Goal: Task Accomplishment & Management: Complete application form

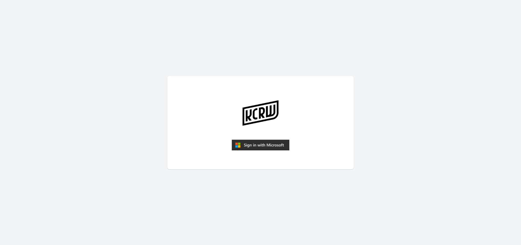
click at [246, 144] on img "submit" at bounding box center [261, 144] width 58 height 11
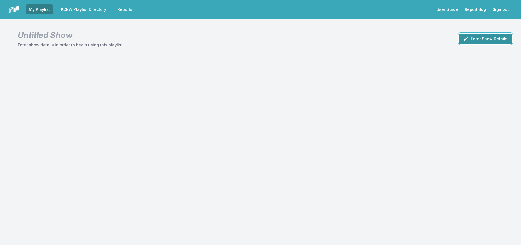
click at [481, 34] on button "Enter Show Details" at bounding box center [485, 39] width 53 height 11
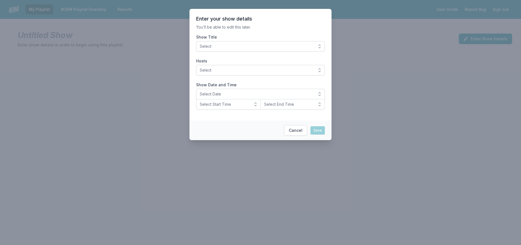
click at [279, 45] on span "Select" at bounding box center [257, 47] width 114 height 6
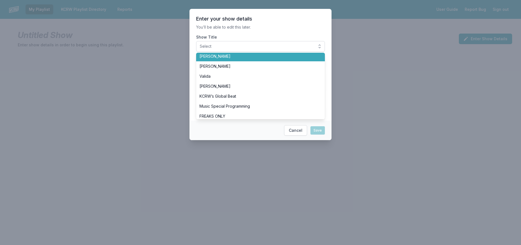
scroll to position [139, 0]
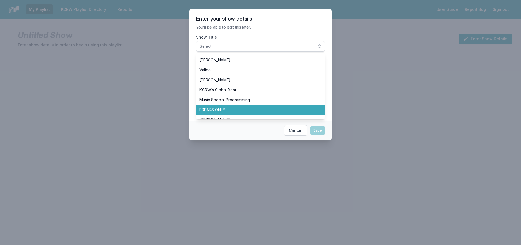
click at [286, 114] on li "FREAKS ONLY" at bounding box center [260, 110] width 129 height 10
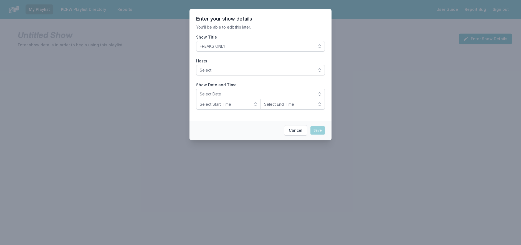
click at [289, 61] on label "Hosts" at bounding box center [260, 61] width 129 height 6
click at [289, 65] on button "Select" at bounding box center [260, 70] width 129 height 11
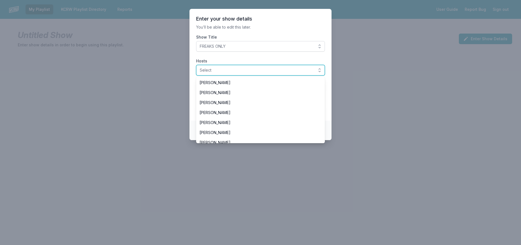
click at [288, 70] on span "Select" at bounding box center [257, 70] width 114 height 6
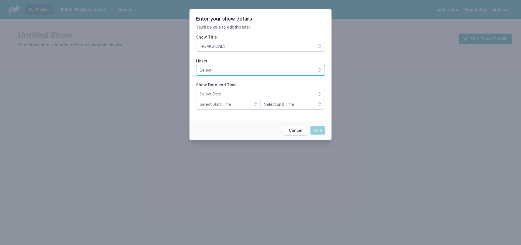
click at [288, 68] on span "Select" at bounding box center [257, 70] width 114 height 6
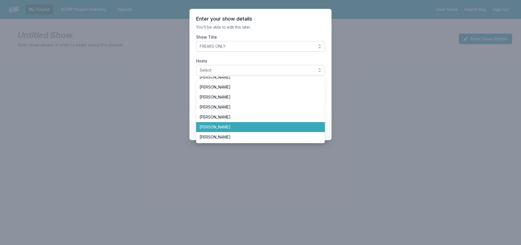
scroll to position [83, 0]
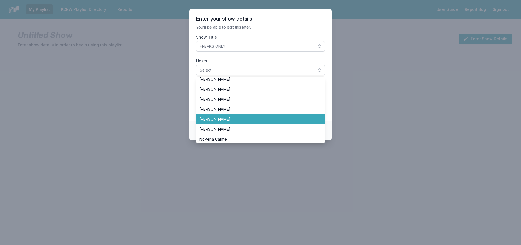
click at [271, 121] on span "[PERSON_NAME]" at bounding box center [256, 119] width 115 height 6
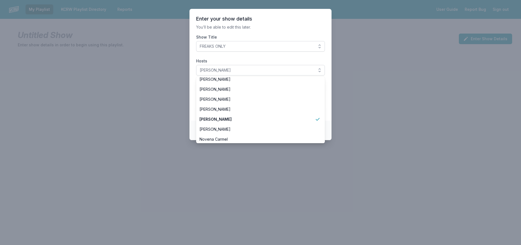
click at [192, 78] on section "Enter your show details You’ll be able to edit this later. Show Title FREAKS ON…" at bounding box center [260, 65] width 142 height 112
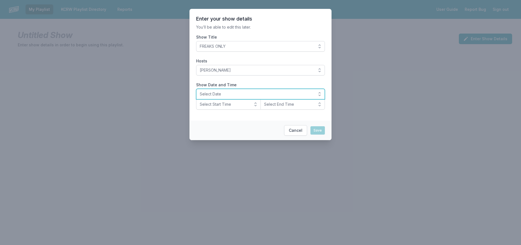
click at [213, 94] on span "Select Date" at bounding box center [257, 94] width 114 height 6
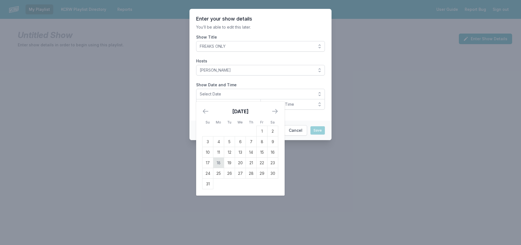
click at [218, 161] on td "18" at bounding box center [218, 162] width 11 height 11
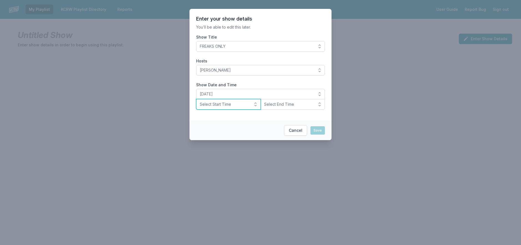
click at [254, 105] on button "Select Start Time" at bounding box center [228, 104] width 65 height 11
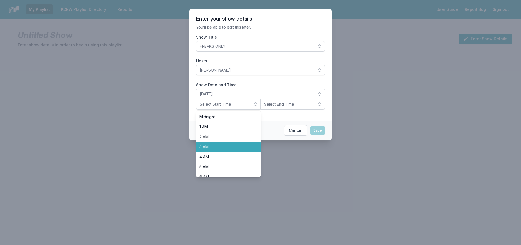
scroll to position [175, 0]
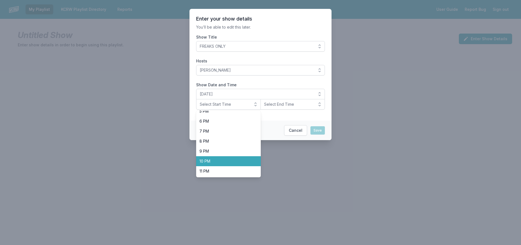
click at [242, 157] on li "10 PM" at bounding box center [228, 161] width 65 height 10
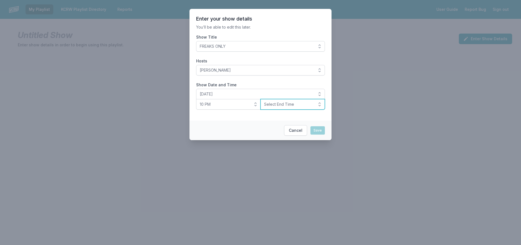
click at [292, 108] on button "Select End Time" at bounding box center [292, 104] width 65 height 11
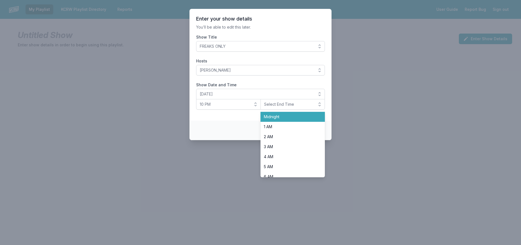
click at [289, 118] on span "Midnight" at bounding box center [289, 117] width 51 height 6
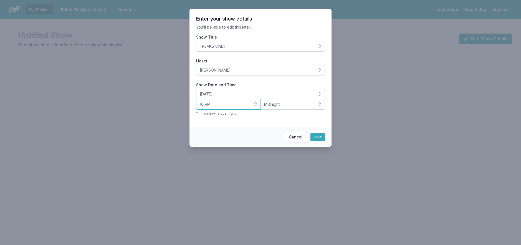
click at [257, 102] on button "10 PM" at bounding box center [228, 104] width 65 height 11
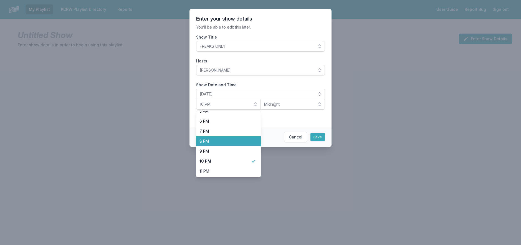
click at [242, 143] on span "8 PM" at bounding box center [224, 141] width 51 height 6
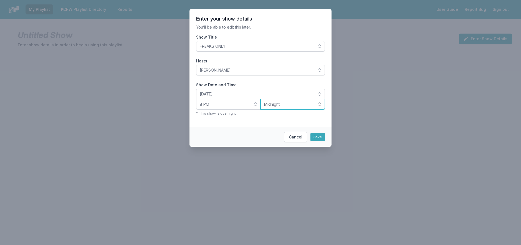
click at [286, 105] on span "Midnight" at bounding box center [289, 104] width 50 height 6
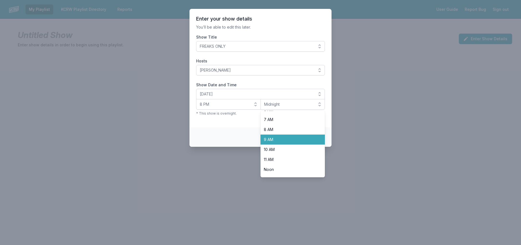
scroll to position [166, 0]
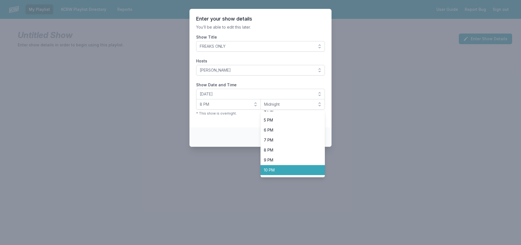
click at [273, 168] on span "10 PM" at bounding box center [289, 170] width 51 height 6
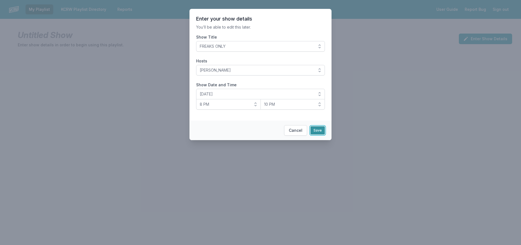
click at [314, 133] on button "Save" at bounding box center [317, 130] width 14 height 8
